Goal: Information Seeking & Learning: Learn about a topic

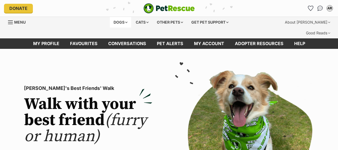
drag, startPoint x: 0, startPoint y: 0, endPoint x: 117, endPoint y: 21, distance: 118.5
click at [117, 21] on div "Dogs" at bounding box center [120, 22] width 21 height 11
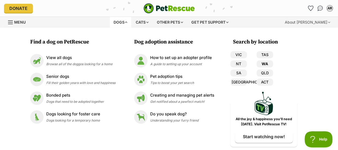
click at [264, 62] on link "WA" at bounding box center [265, 63] width 17 height 7
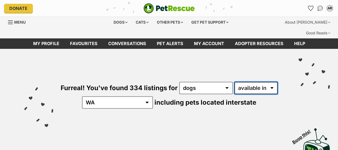
click at [257, 82] on select "available in located in" at bounding box center [256, 88] width 43 height 12
select select "disabled"
click at [235, 82] on select "available in located in" at bounding box center [256, 88] width 43 height 12
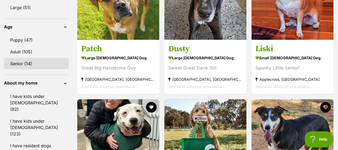
scroll to position [508, 0]
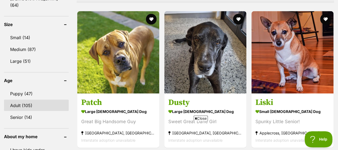
click at [29, 100] on link "Adult (105)" at bounding box center [36, 105] width 65 height 11
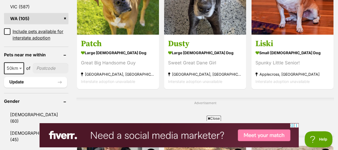
scroll to position [482, 0]
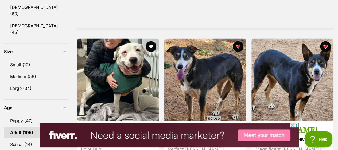
click at [64, 126] on link "Adult (105)" at bounding box center [36, 131] width 64 height 11
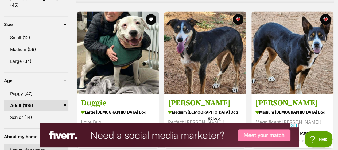
scroll to position [589, 0]
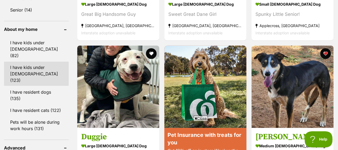
click at [33, 62] on link "I have kids under [DEMOGRAPHIC_DATA] (123)" at bounding box center [36, 74] width 65 height 24
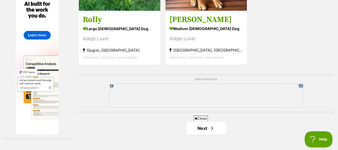
scroll to position [1257, 0]
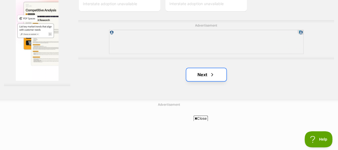
click at [205, 68] on link "Next" at bounding box center [206, 74] width 40 height 13
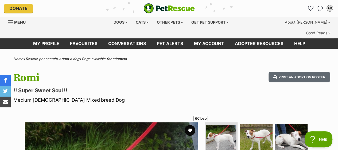
scroll to position [107, 0]
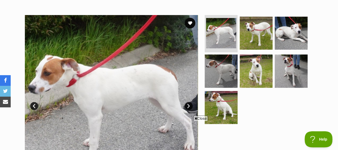
click at [189, 102] on link "Next" at bounding box center [189, 106] width 8 height 8
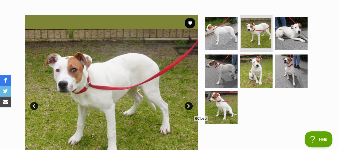
click at [188, 102] on link "Next" at bounding box center [189, 106] width 8 height 8
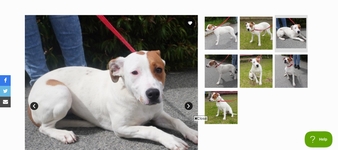
click at [188, 102] on link "Next" at bounding box center [189, 106] width 8 height 8
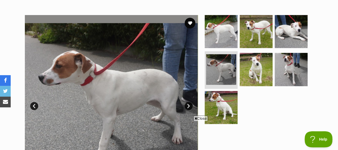
click at [188, 102] on link "Next" at bounding box center [189, 106] width 8 height 8
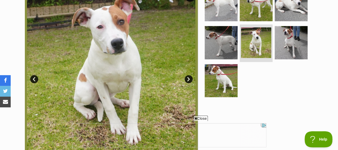
scroll to position [0, 0]
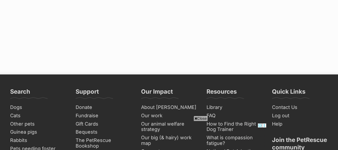
scroll to position [1311, 0]
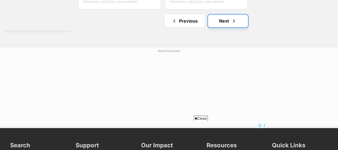
click at [225, 15] on link "Next" at bounding box center [228, 20] width 40 height 13
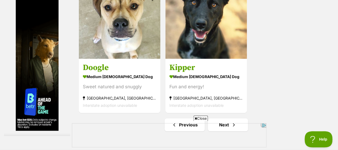
scroll to position [1338, 0]
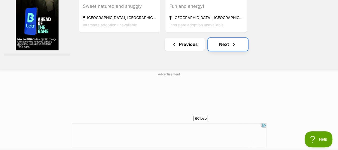
click at [226, 38] on link "Next" at bounding box center [228, 44] width 40 height 13
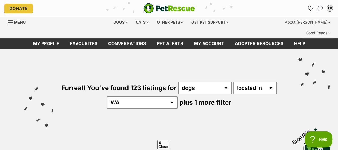
scroll to position [134, 0]
